Goal: Information Seeking & Learning: Learn about a topic

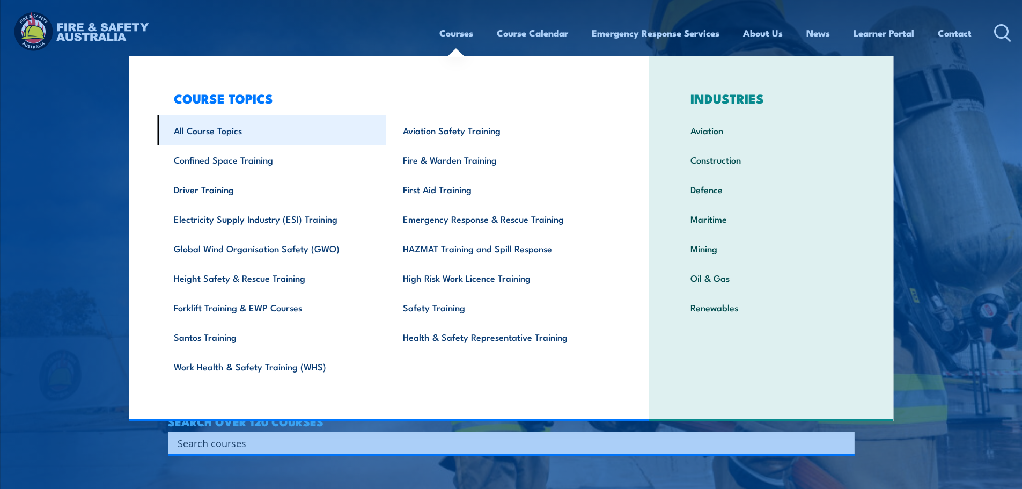
click at [216, 134] on link "All Course Topics" at bounding box center [271, 130] width 229 height 30
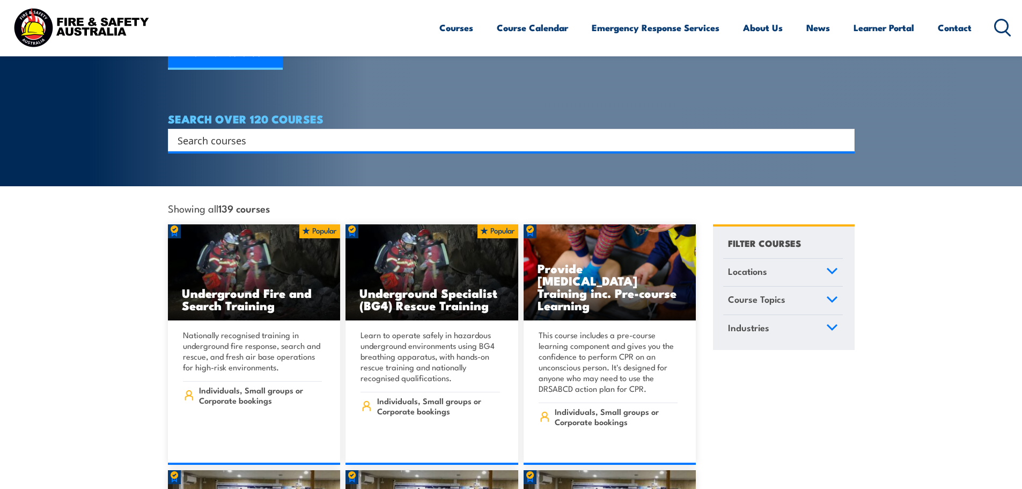
scroll to position [54, 0]
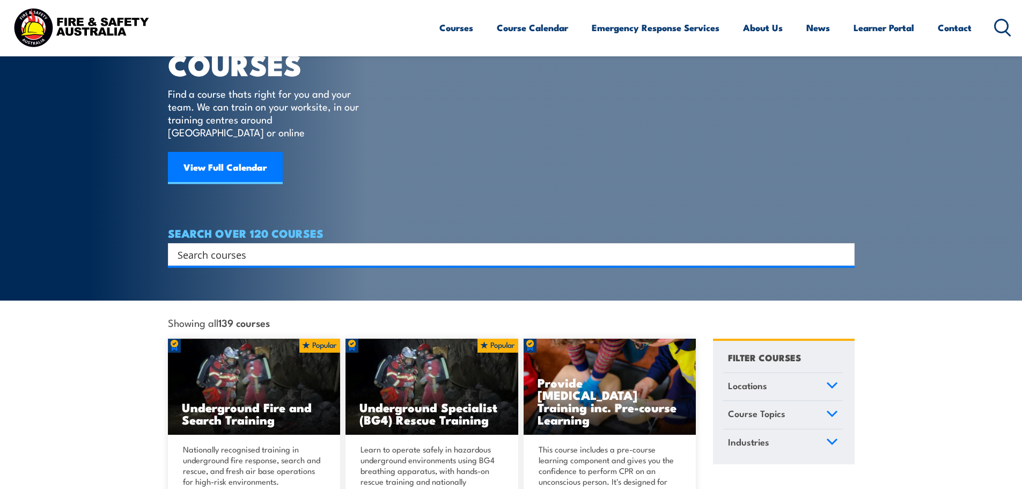
click at [401, 246] on input "Search input" at bounding box center [505, 254] width 654 height 16
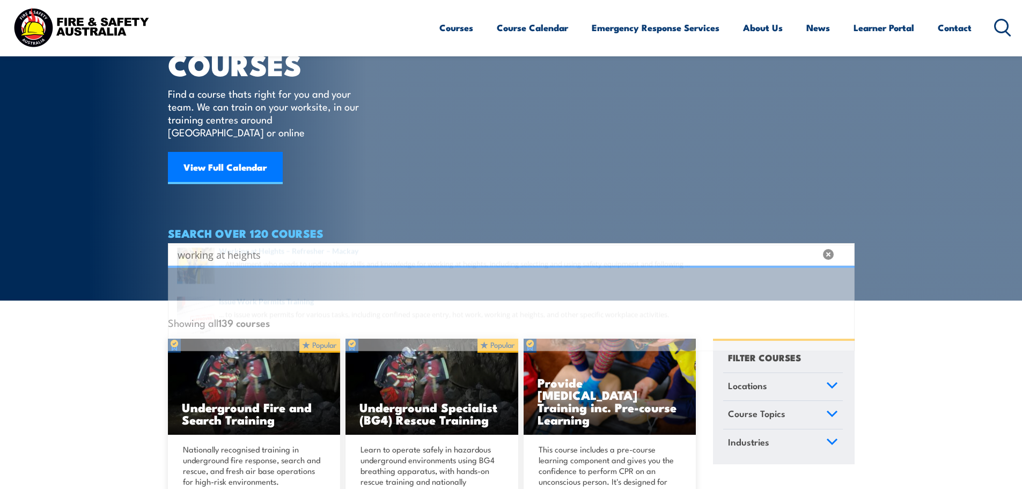
type input "working at heights"
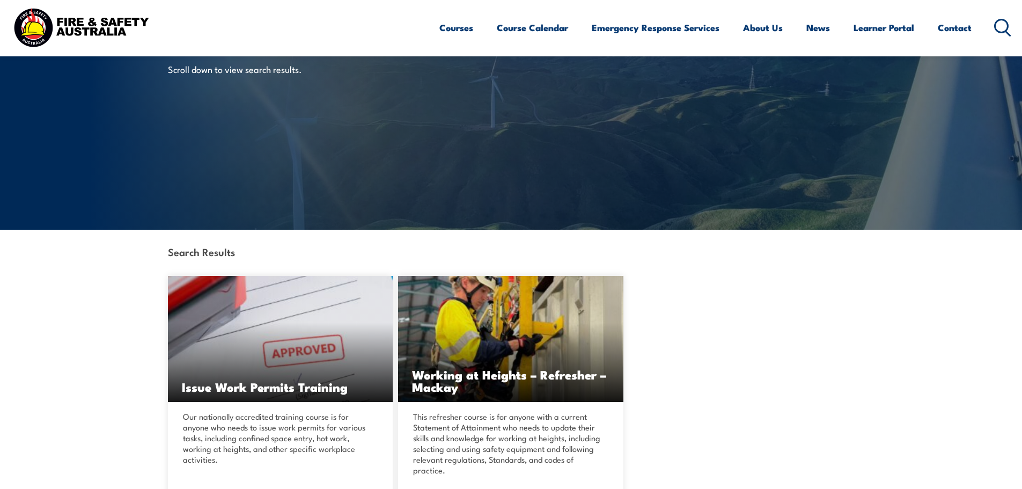
scroll to position [54, 0]
